Goal: Task Accomplishment & Management: Manage account settings

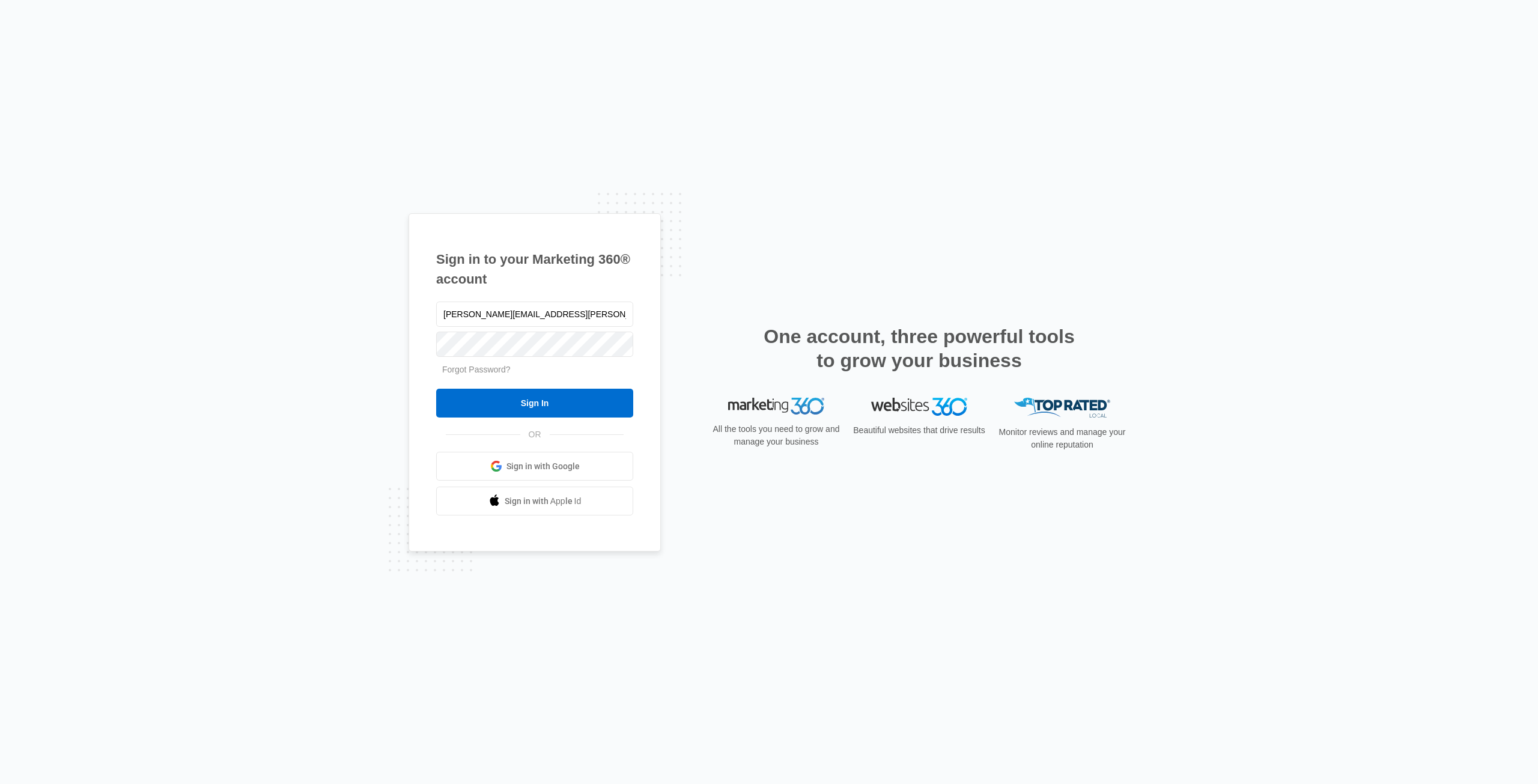
type input "[PERSON_NAME][EMAIL_ADDRESS][PERSON_NAME][DOMAIN_NAME]"
click at [436, 388] on input "Sign In" at bounding box center [535, 403] width 197 height 29
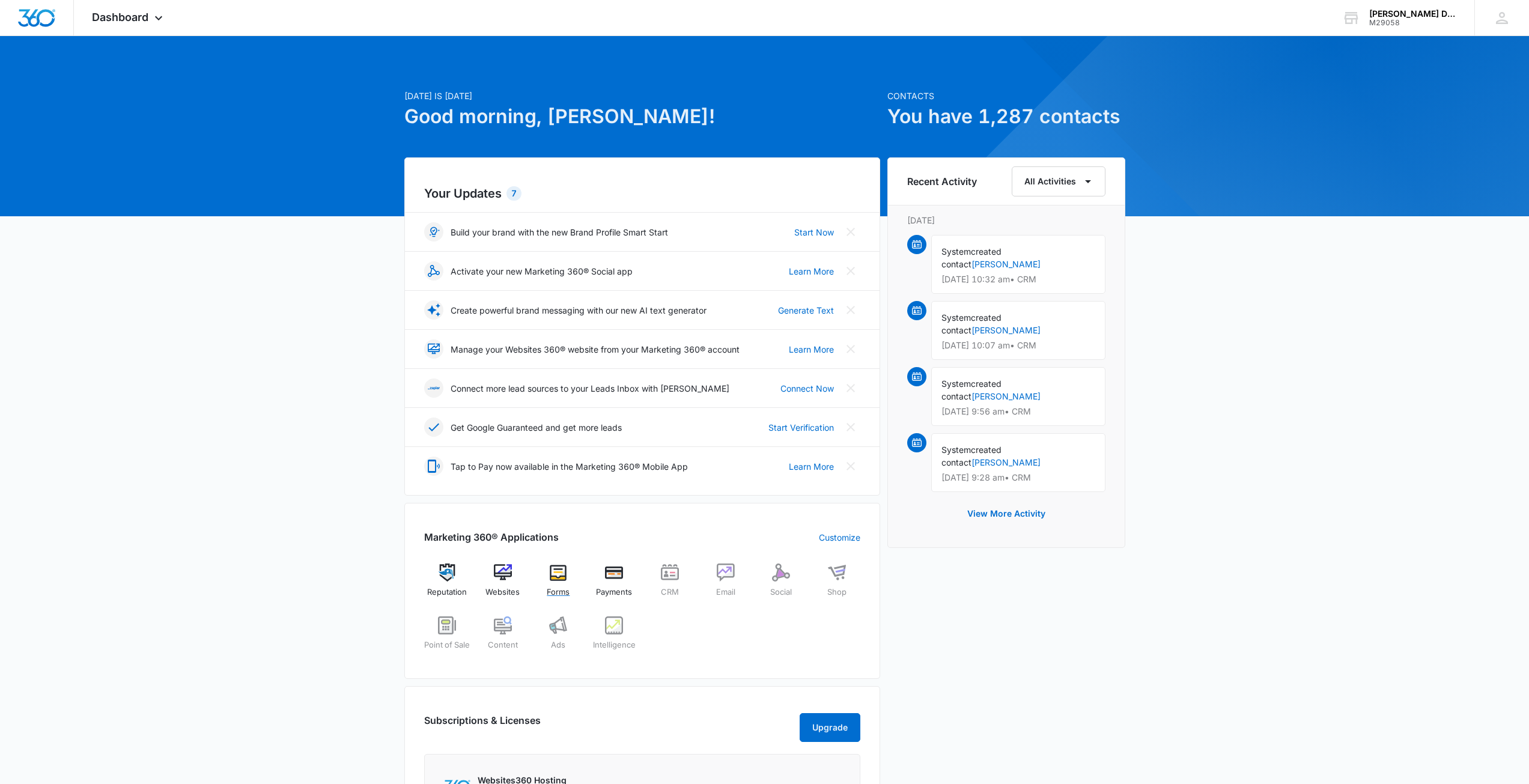
click at [555, 576] on img at bounding box center [557, 572] width 18 height 18
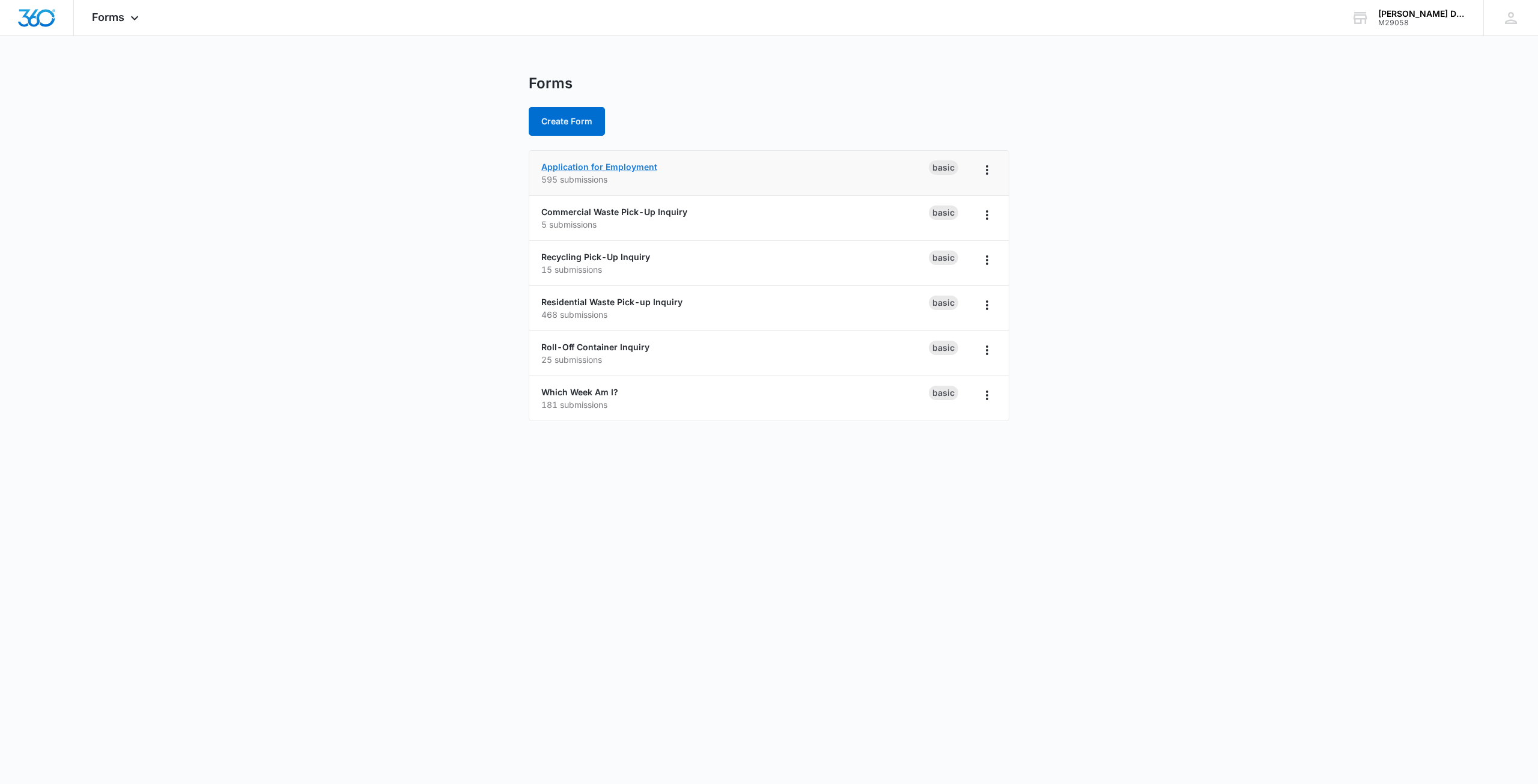
click at [622, 167] on link "Application for Employment" at bounding box center [599, 167] width 116 height 11
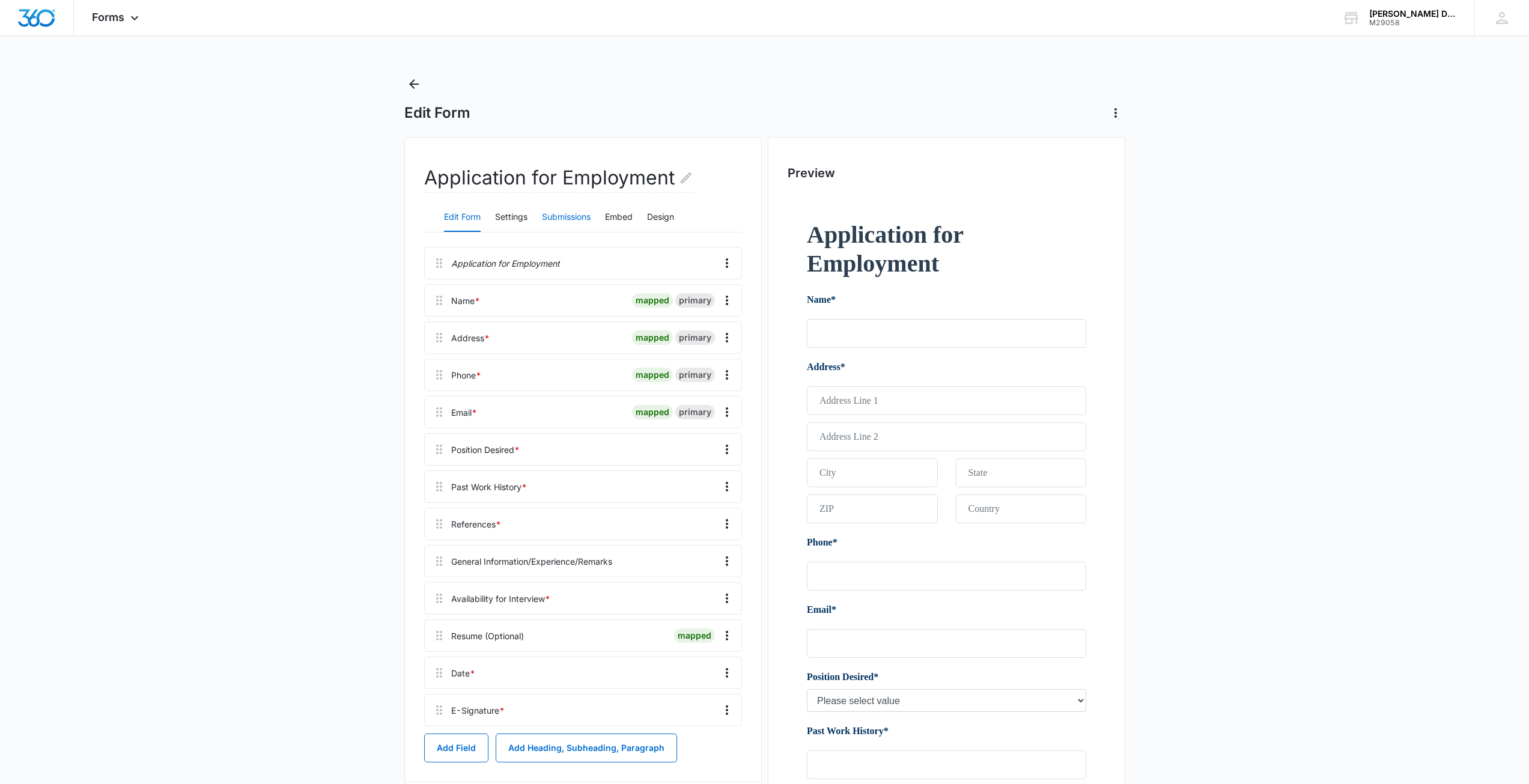
click at [582, 214] on button "Submissions" at bounding box center [566, 218] width 49 height 29
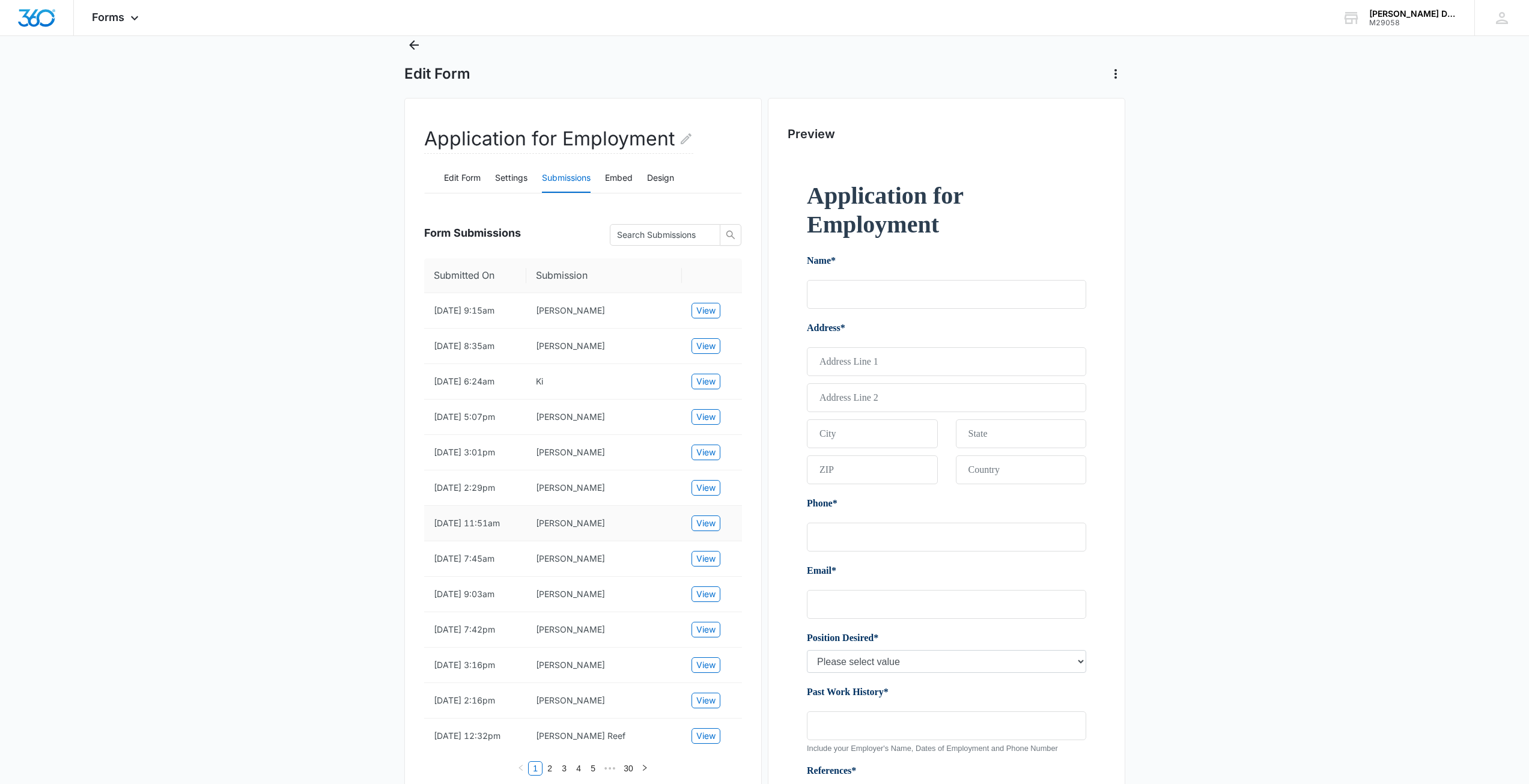
scroll to position [60, 0]
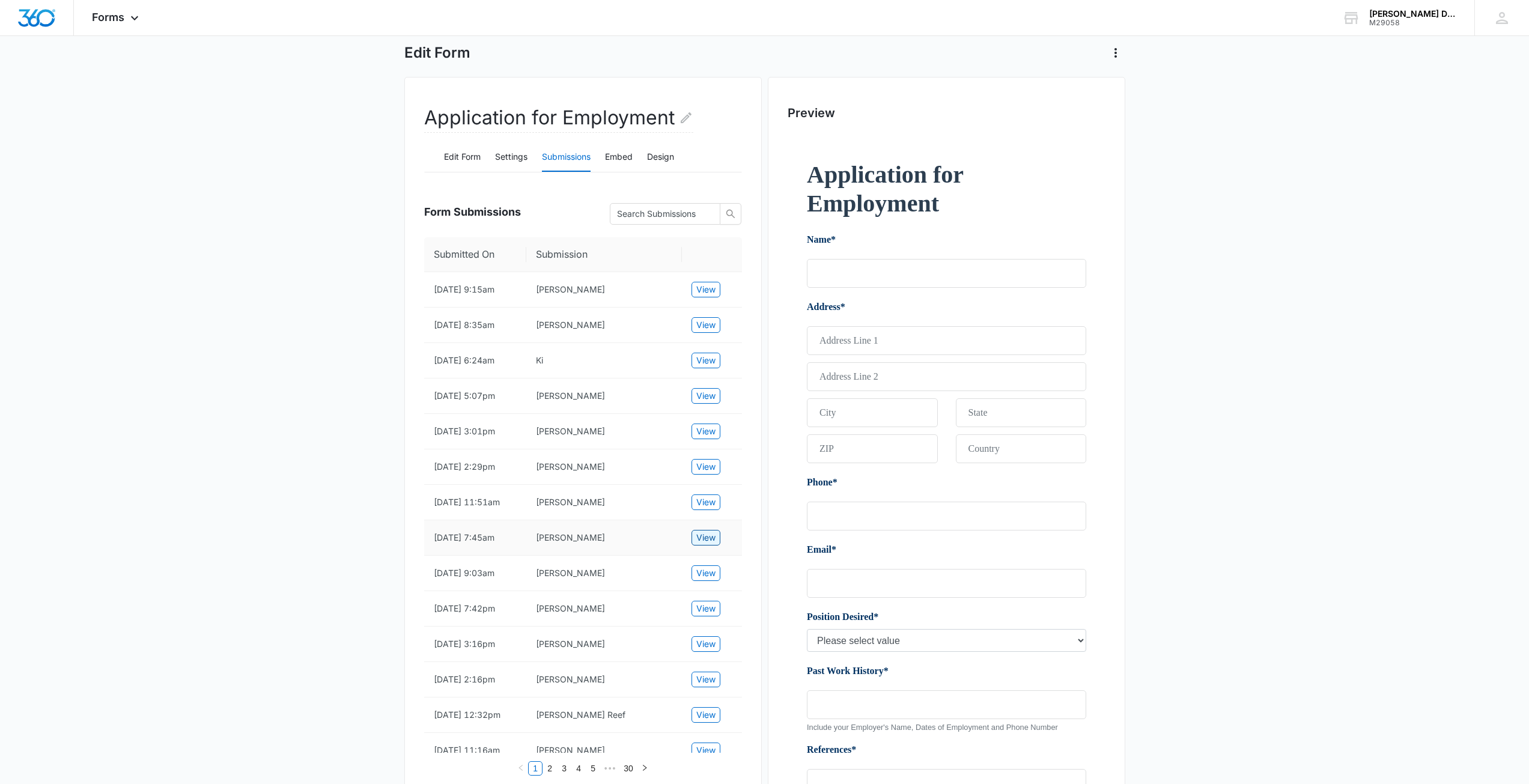
click at [699, 544] on span "View" at bounding box center [705, 538] width 19 height 13
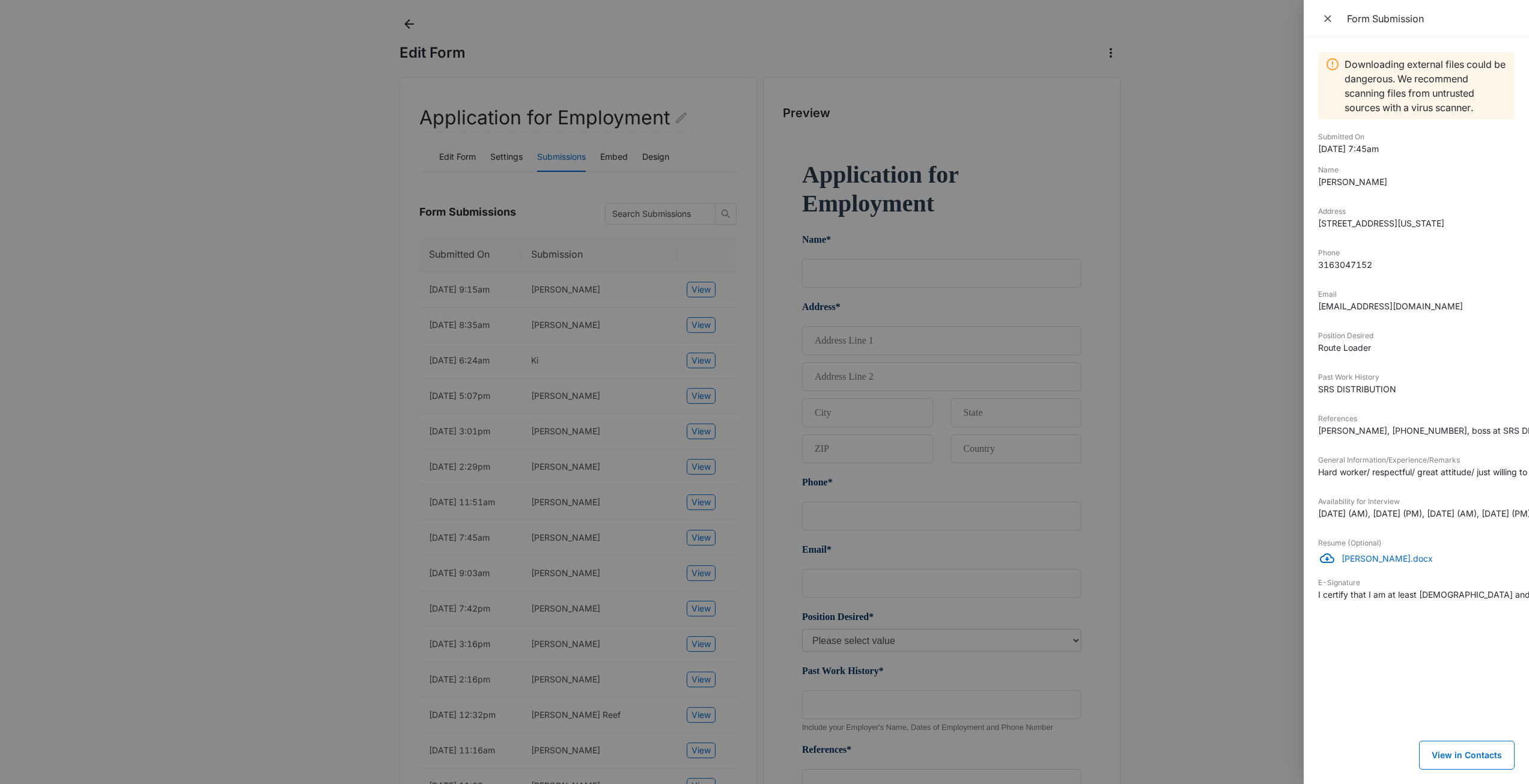
click at [413, 546] on div at bounding box center [764, 392] width 1529 height 784
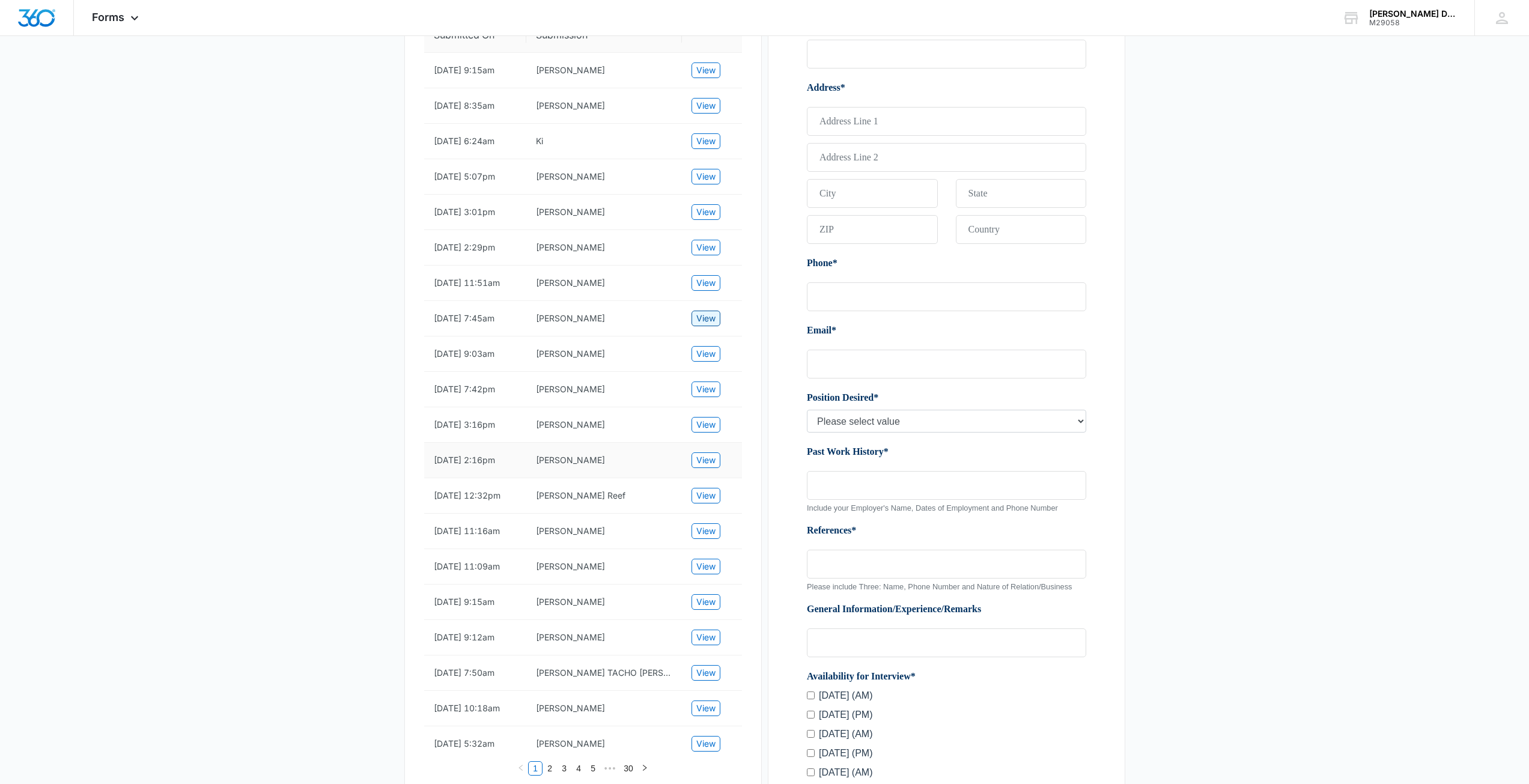
scroll to position [300, 0]
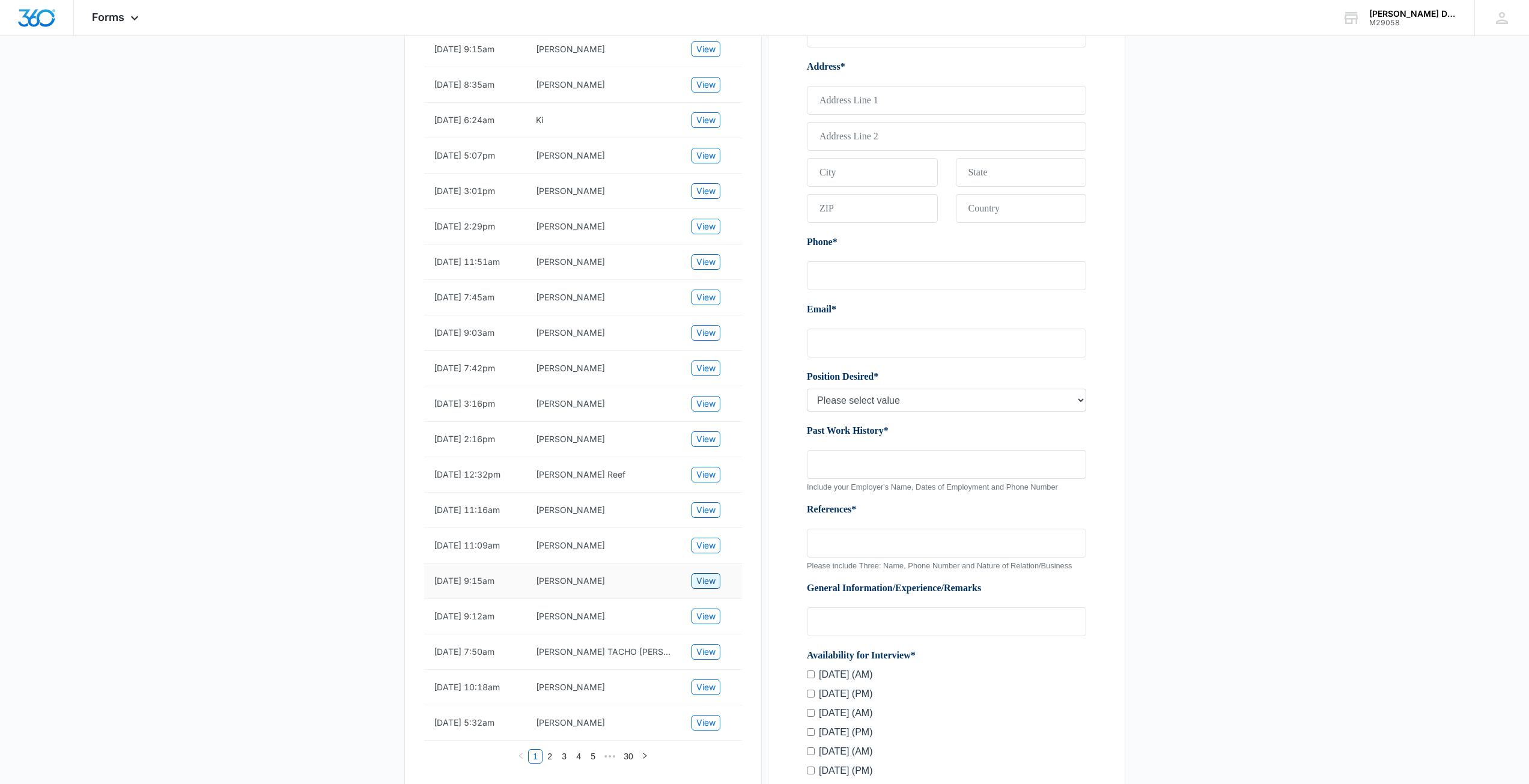
click at [702, 588] on span "View" at bounding box center [705, 581] width 19 height 13
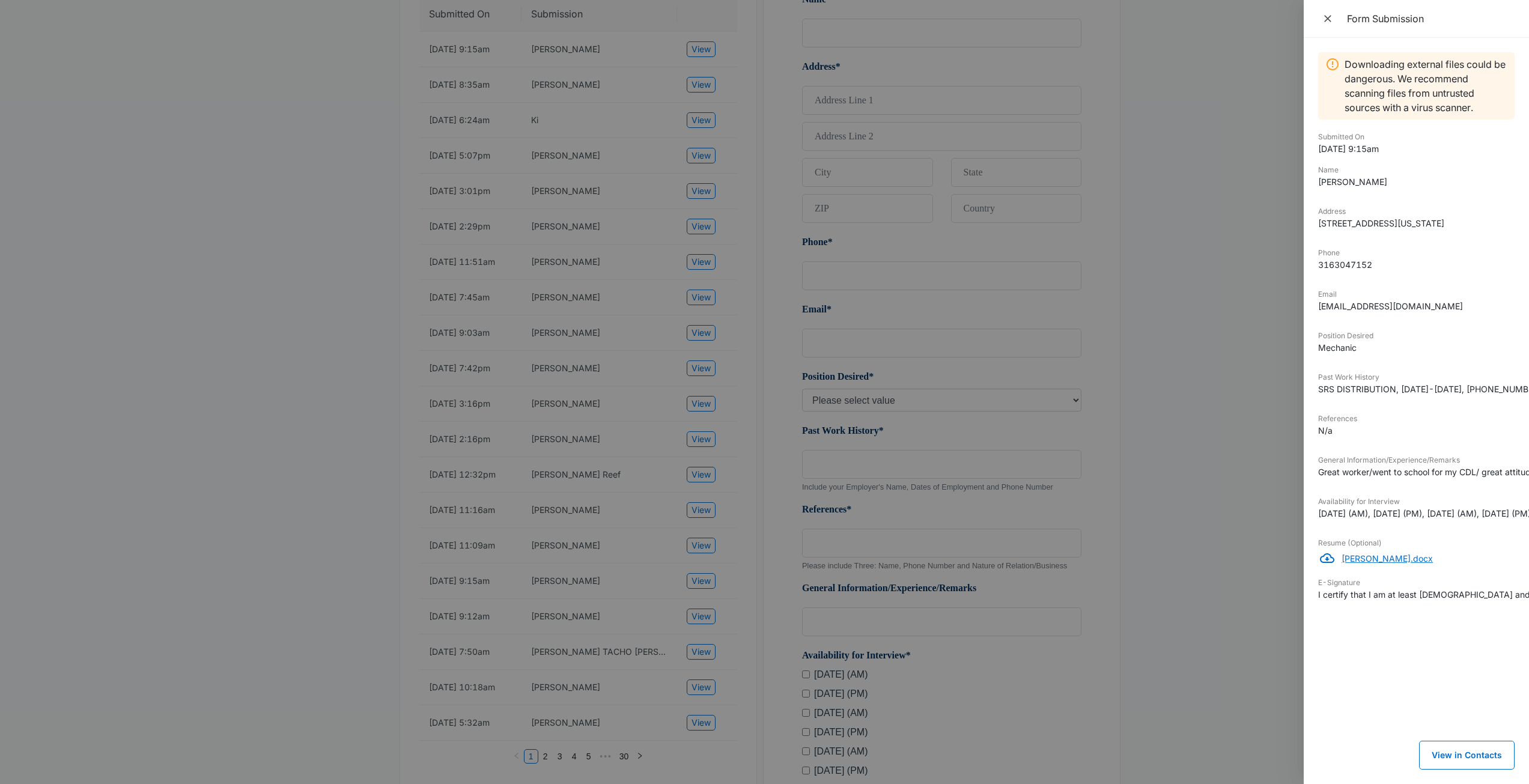
click at [1413, 565] on p "James_Resume_updated_.docx" at bounding box center [1428, 558] width 173 height 12
click at [1227, 130] on div at bounding box center [764, 392] width 1529 height 784
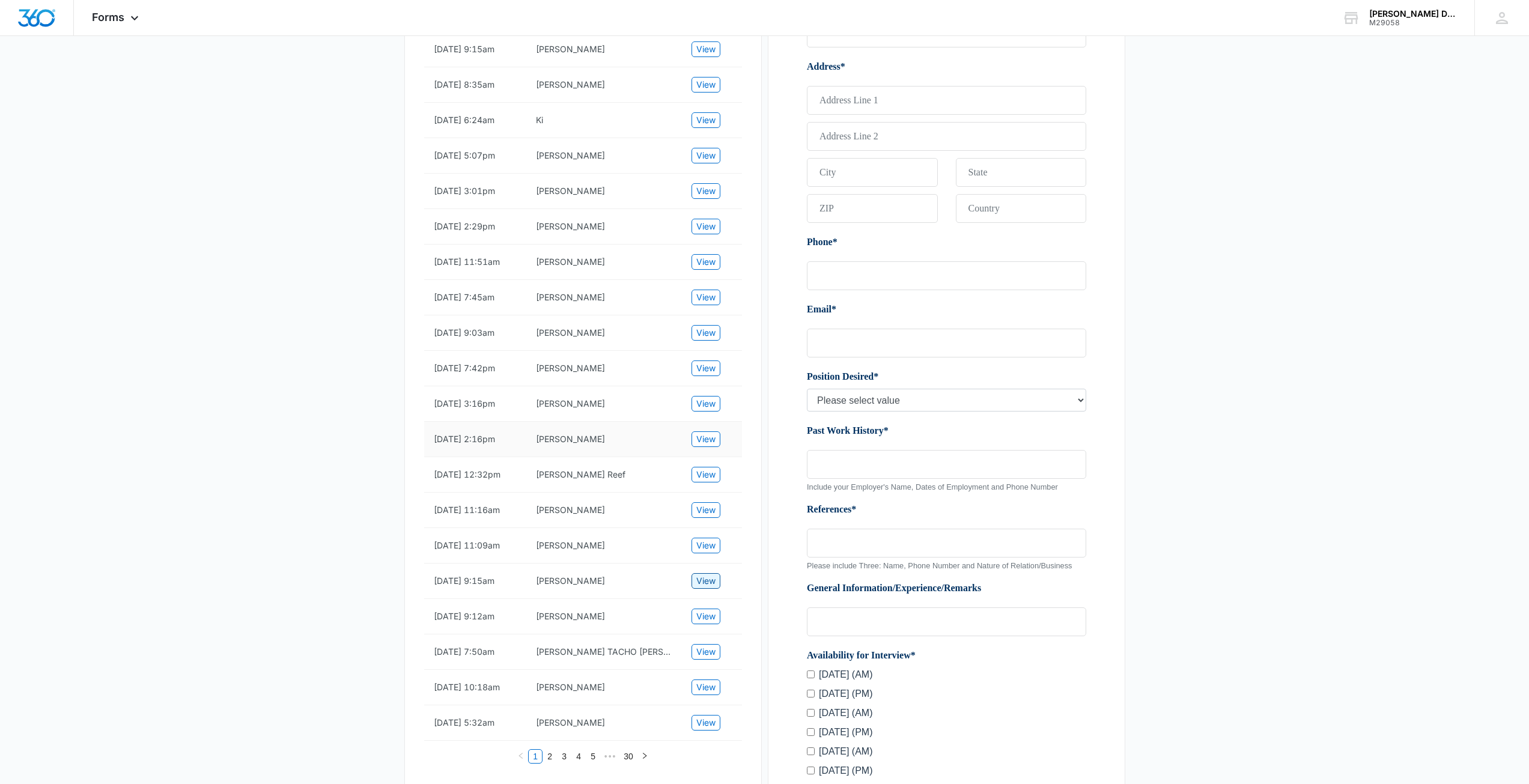
scroll to position [241, 0]
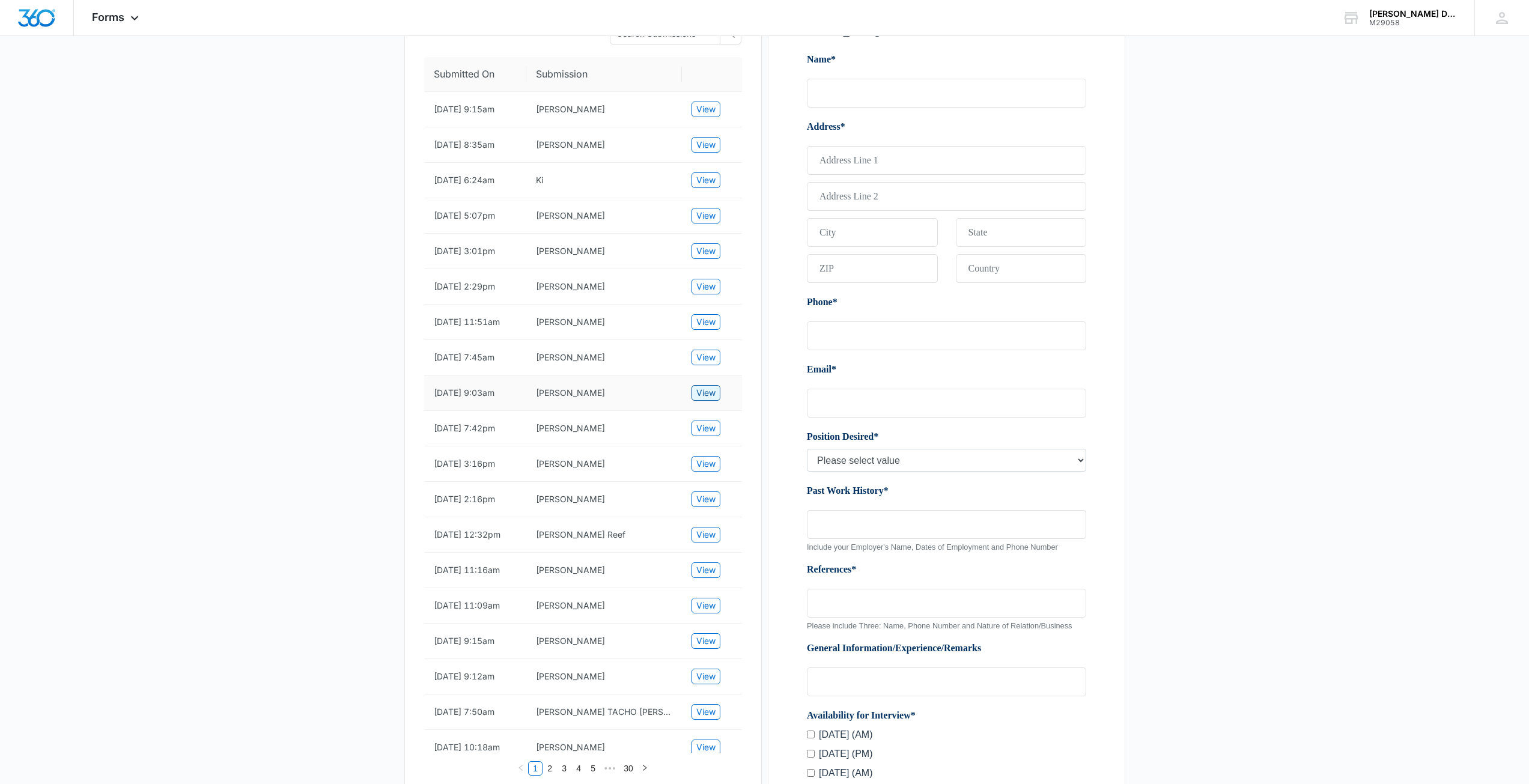
click at [702, 400] on span "View" at bounding box center [705, 393] width 19 height 13
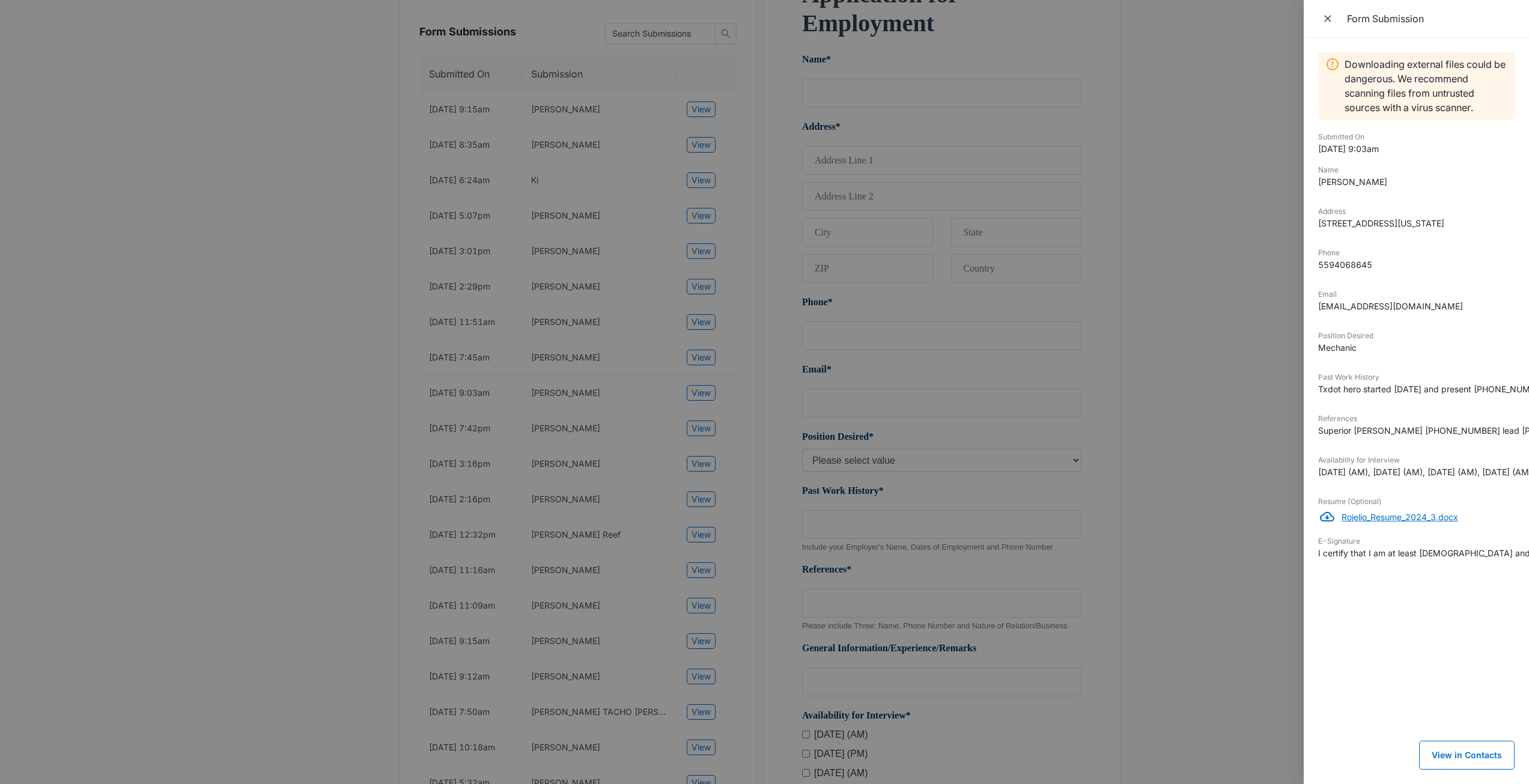
click at [1369, 523] on p "Rojelio_Resume_2024_3.docx" at bounding box center [1428, 517] width 173 height 12
click at [1155, 327] on div at bounding box center [764, 392] width 1529 height 784
